Goal: Information Seeking & Learning: Obtain resource

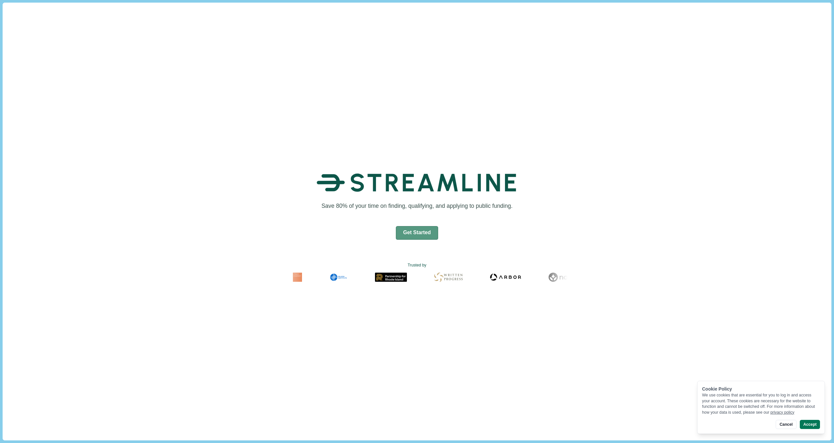
click at [410, 232] on button "Get Started" at bounding box center [417, 233] width 43 height 14
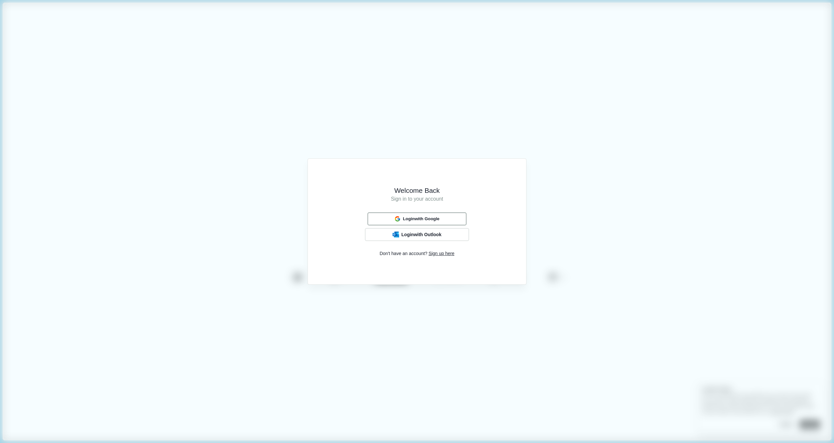
click at [416, 221] on span "Login with Google" at bounding box center [421, 218] width 36 height 5
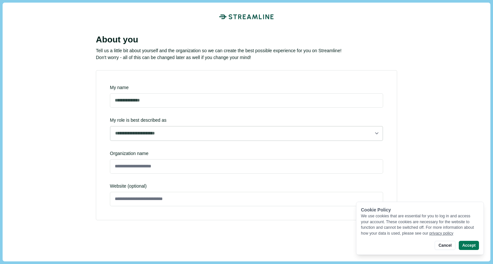
scroll to position [5, 0]
click at [465, 245] on button "Accept" at bounding box center [468, 244] width 20 height 9
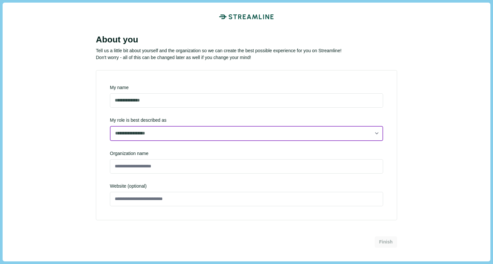
select select "**********"
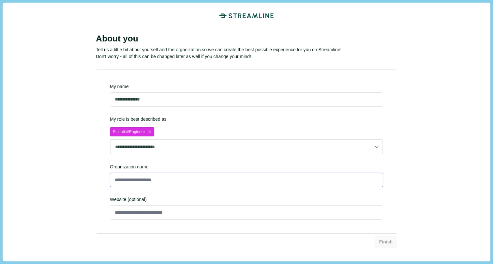
click at [209, 172] on input at bounding box center [246, 179] width 273 height 14
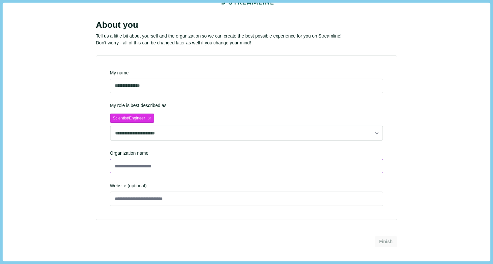
scroll to position [19, 0]
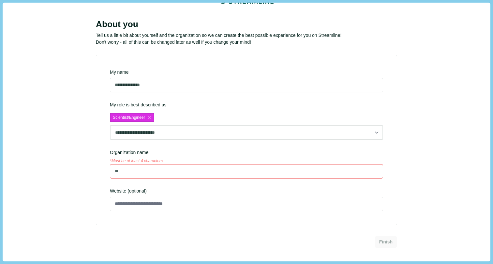
type input "*"
type input "**********"
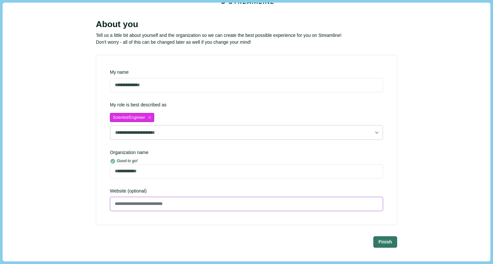
click at [195, 206] on input at bounding box center [246, 203] width 273 height 14
type input "**********"
click at [384, 245] on button "Finish" at bounding box center [385, 241] width 23 height 11
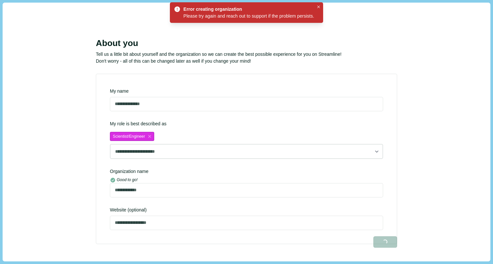
scroll to position [0, 0]
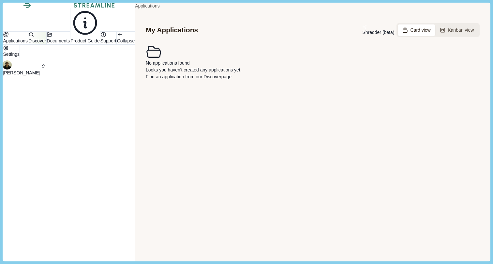
click at [46, 45] on button "Discover" at bounding box center [37, 37] width 18 height 13
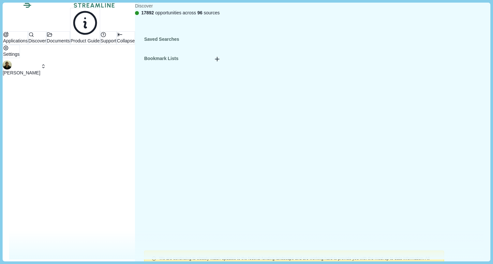
type input "jea"
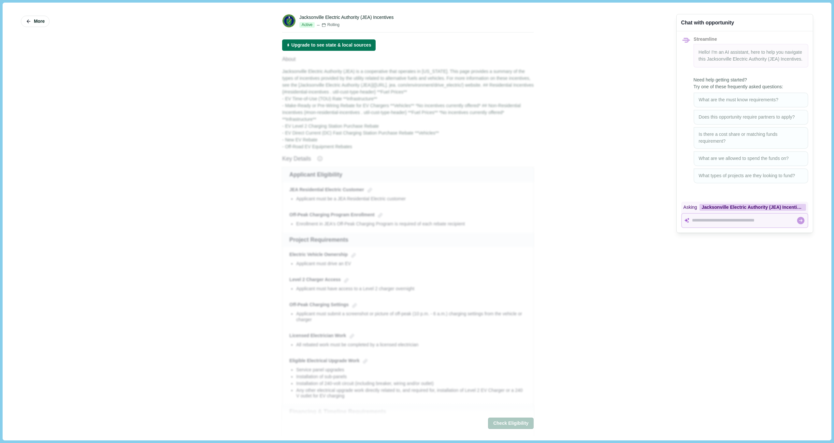
click at [316, 49] on button "Upgrade to see state & local sources" at bounding box center [329, 44] width 94 height 11
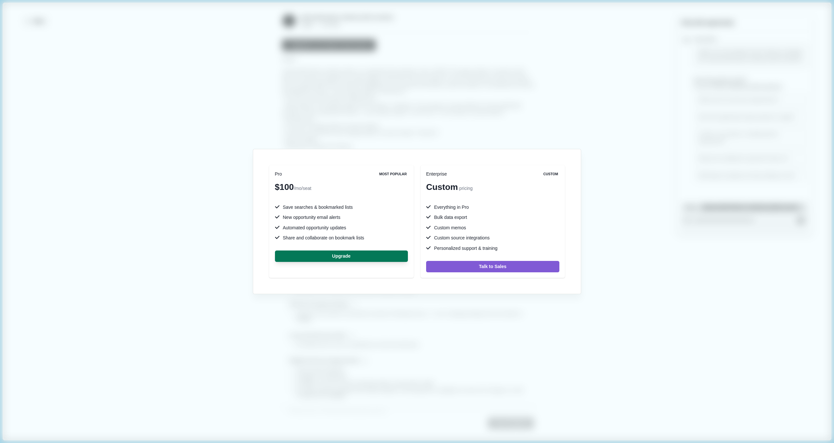
click at [412, 124] on div "Pro Most Popular $100 /mo/seat Save searches & bookmarked lists New opportunity…" at bounding box center [417, 221] width 834 height 443
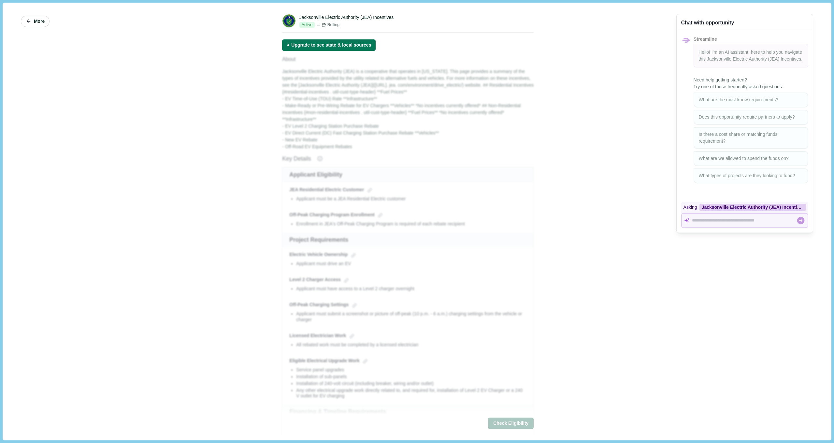
click at [40, 20] on span "More" at bounding box center [39, 22] width 11 height 6
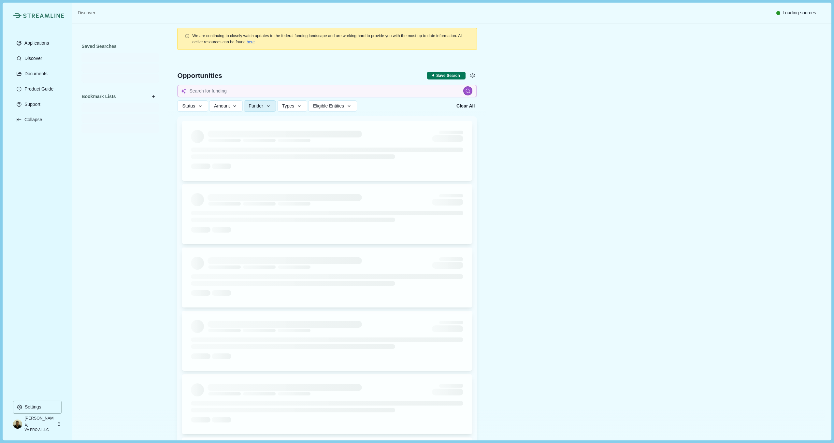
type input "jea"
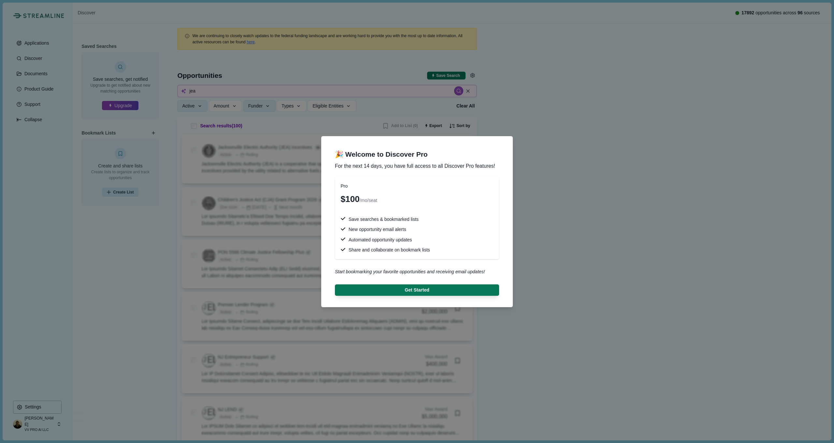
click at [558, 106] on div "🎉 Welcome to Discover Pro For the next 14 days, you have full access to all Dis…" at bounding box center [417, 221] width 834 height 443
click at [453, 286] on button "Get Started" at bounding box center [417, 289] width 156 height 11
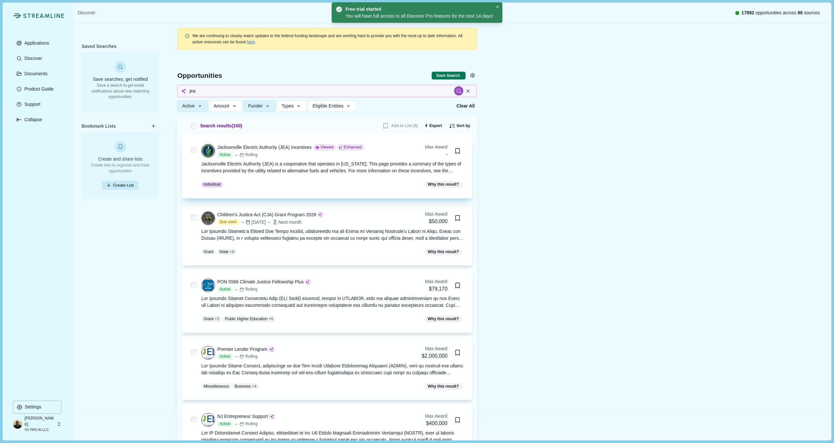
click at [299, 149] on div "Jacksonville Electric Authority (JEA) Incentives" at bounding box center [264, 147] width 94 height 7
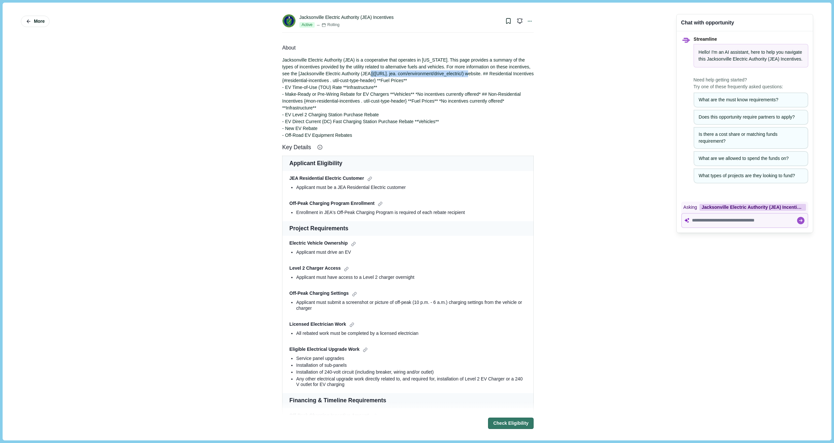
drag, startPoint x: 404, startPoint y: 74, endPoint x: 508, endPoint y: 75, distance: 104.3
click at [508, 75] on span "Jacksonville Electric Authority (JEA) is a cooperative that operates in [US_STA…" at bounding box center [408, 70] width 252 height 26
copy span "https://www. jea. com/environment/drive_electric/"
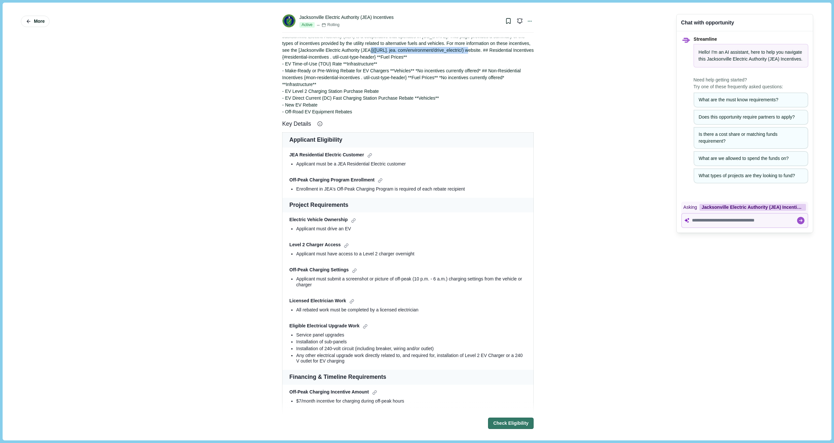
scroll to position [24, 0]
click at [346, 152] on div "JEA Residential Electric Customer" at bounding box center [407, 154] width 237 height 7
click at [370, 155] on div at bounding box center [369, 154] width 7 height 7
click at [372, 154] on div at bounding box center [369, 154] width 7 height 7
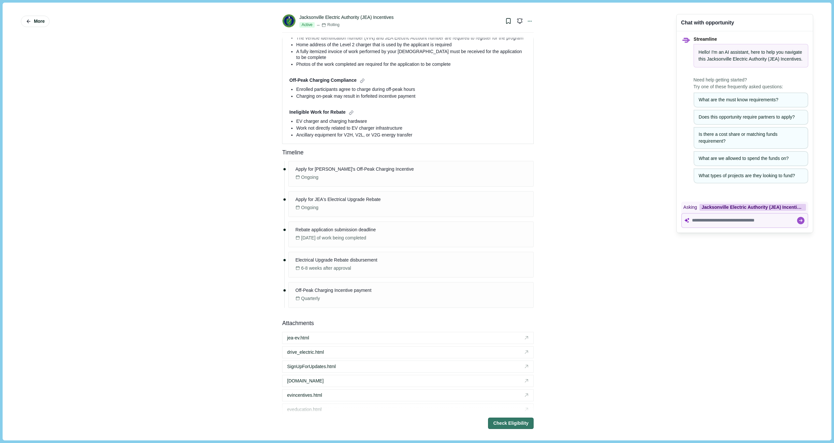
scroll to position [542, 0]
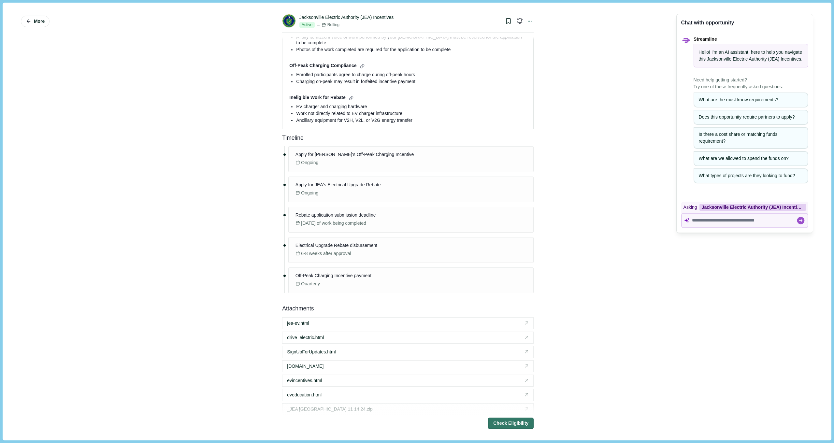
click at [376, 158] on span "Apply for [PERSON_NAME]'s Off-Peak Charging Incentive" at bounding box center [355, 154] width 118 height 7
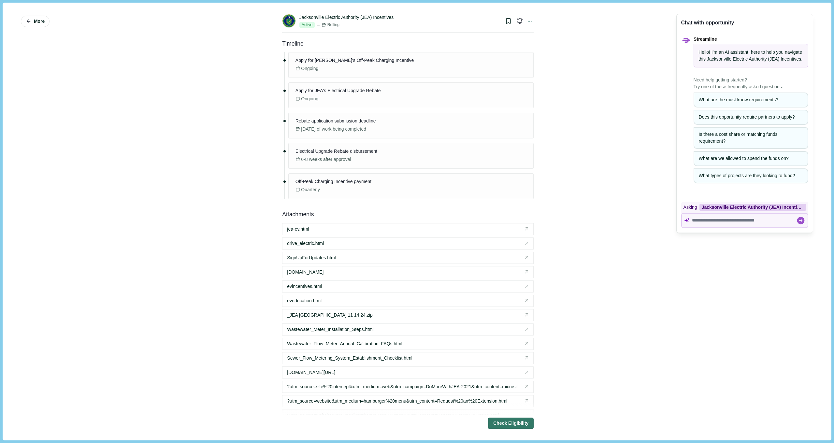
scroll to position [694, 0]
